Goal: Information Seeking & Learning: Stay updated

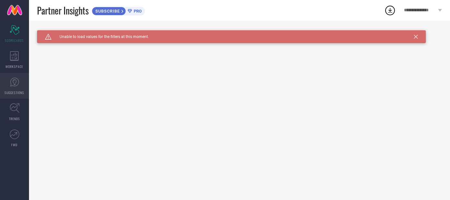
click at [12, 83] on icon at bounding box center [15, 82] width 10 height 10
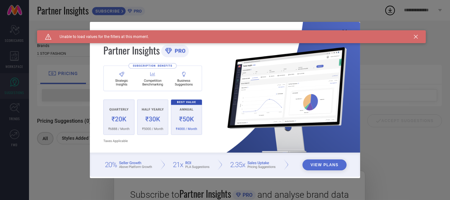
click at [11, 114] on div "View Plans" at bounding box center [225, 100] width 450 height 200
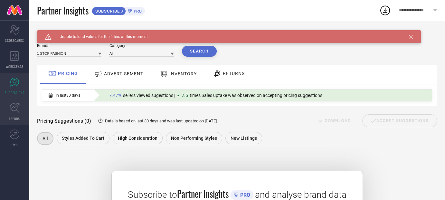
click at [11, 114] on link "TRENDS" at bounding box center [14, 112] width 29 height 26
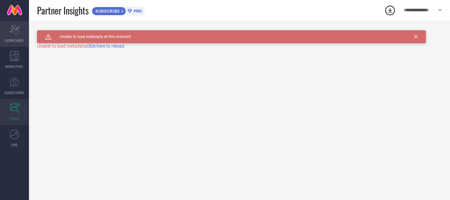
click at [17, 36] on div "Scorecard SCORECARDS" at bounding box center [14, 34] width 29 height 26
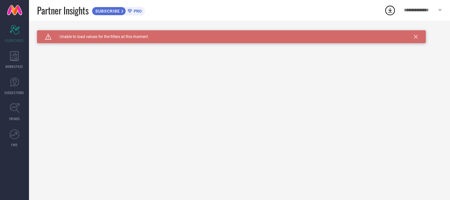
click at [442, 9] on icon at bounding box center [440, 10] width 4 height 3
click at [332, 69] on div "Caution Created with Sketch. Unable to load values for the filters at this mome…" at bounding box center [239, 110] width 421 height 179
click at [414, 36] on icon at bounding box center [416, 37] width 4 height 4
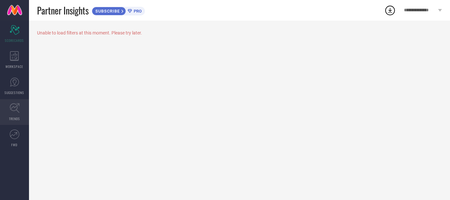
click at [15, 107] on icon at bounding box center [15, 108] width 10 height 10
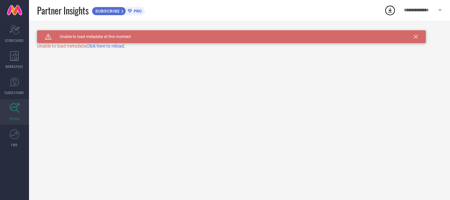
click at [119, 46] on span "Click here to reload." at bounding box center [105, 45] width 39 height 5
click at [14, 84] on icon at bounding box center [15, 82] width 4 height 6
